Goal: Navigation & Orientation: Find specific page/section

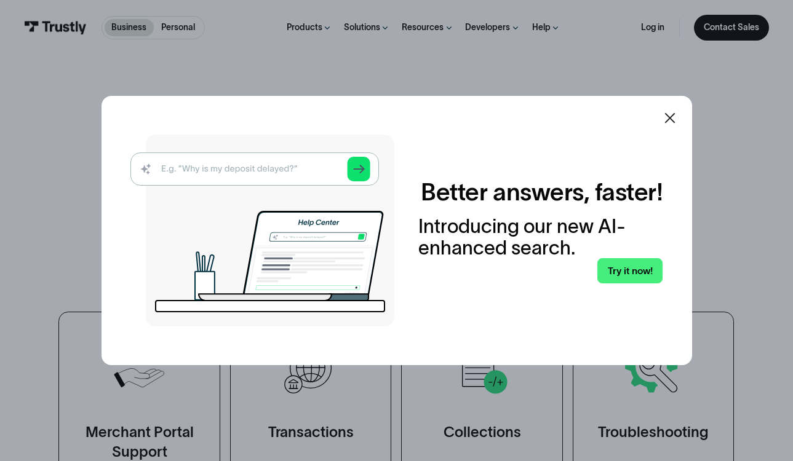
click at [263, 164] on img at bounding box center [262, 231] width 264 height 192
click at [206, 176] on img at bounding box center [262, 231] width 264 height 192
click at [609, 258] on div "Introducing our new AI-enhanced search." at bounding box center [540, 237] width 245 height 42
click at [619, 280] on link "Try it now!" at bounding box center [629, 270] width 65 height 25
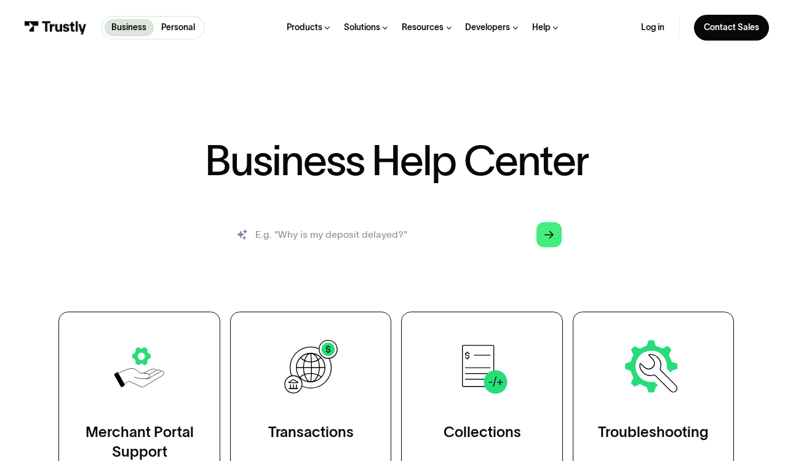
click at [401, 228] on input "search" at bounding box center [396, 234] width 350 height 39
click at [177, 26] on p "Personal" at bounding box center [178, 28] width 34 height 13
